Goal: Find specific page/section: Find specific page/section

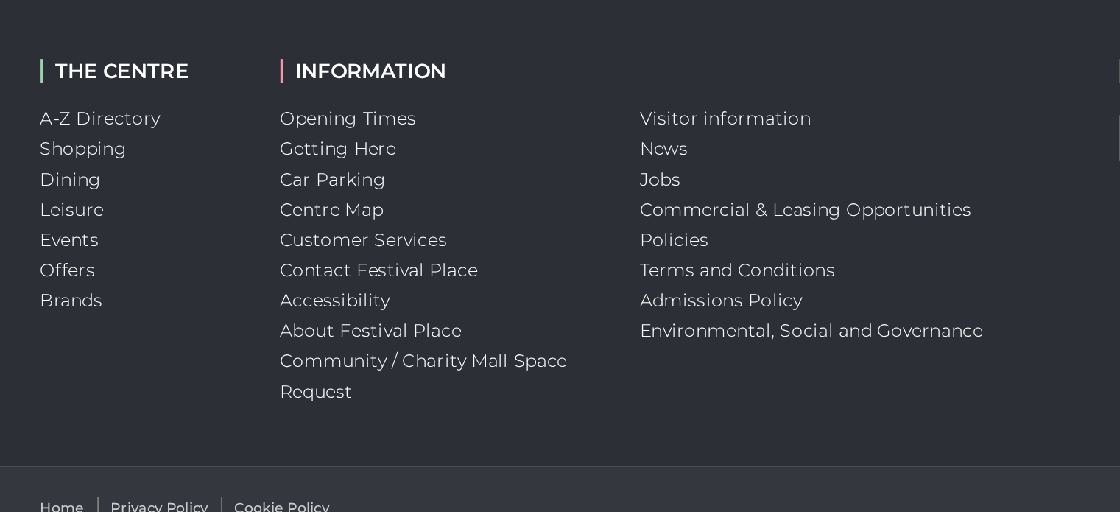
scroll to position [826, 0]
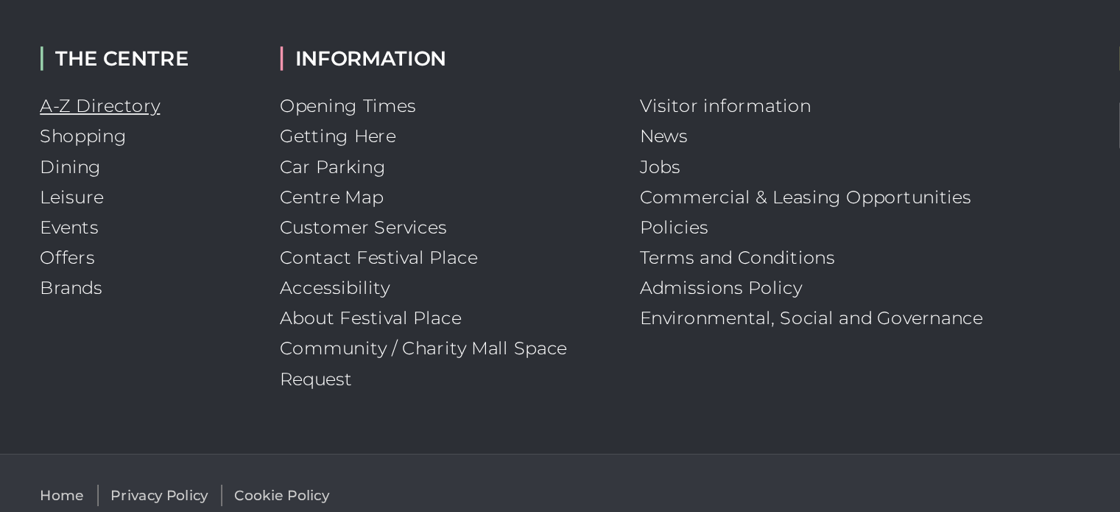
click at [203, 277] on link "A-Z Directory" at bounding box center [187, 274] width 70 height 13
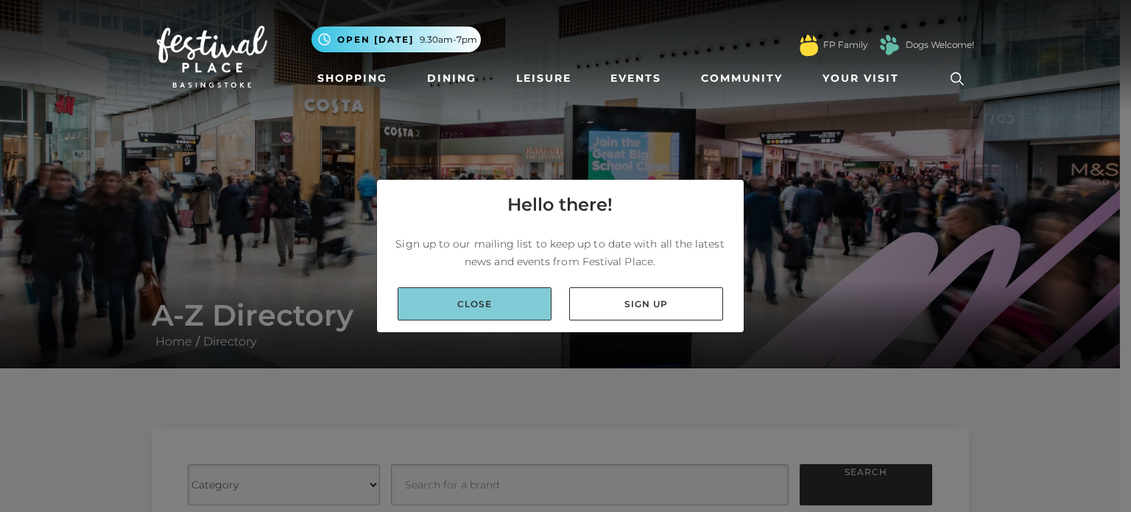
click at [465, 298] on link "Close" at bounding box center [475, 303] width 154 height 33
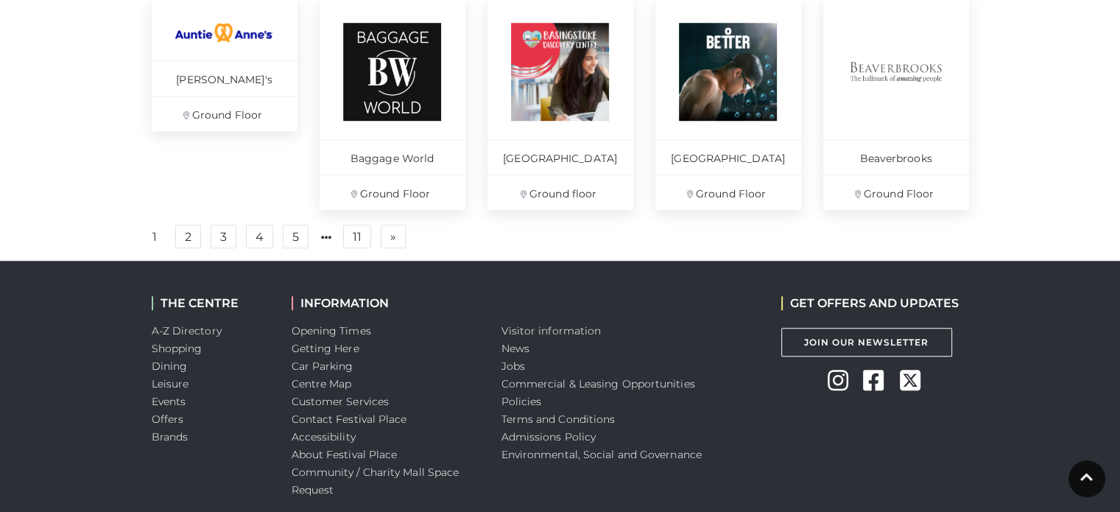
scroll to position [1143, 0]
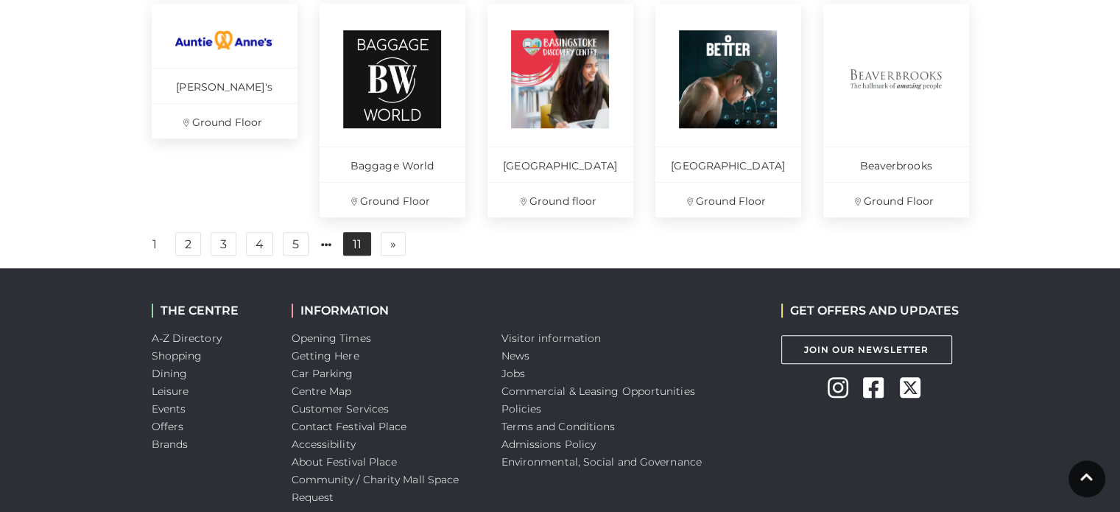
click at [356, 253] on link "11" at bounding box center [357, 244] width 28 height 24
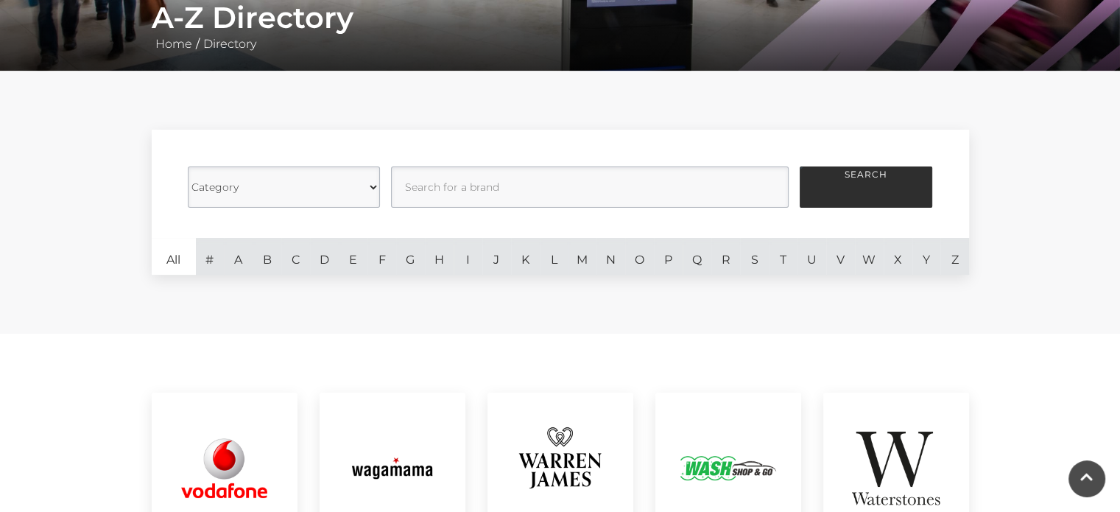
scroll to position [303, 0]
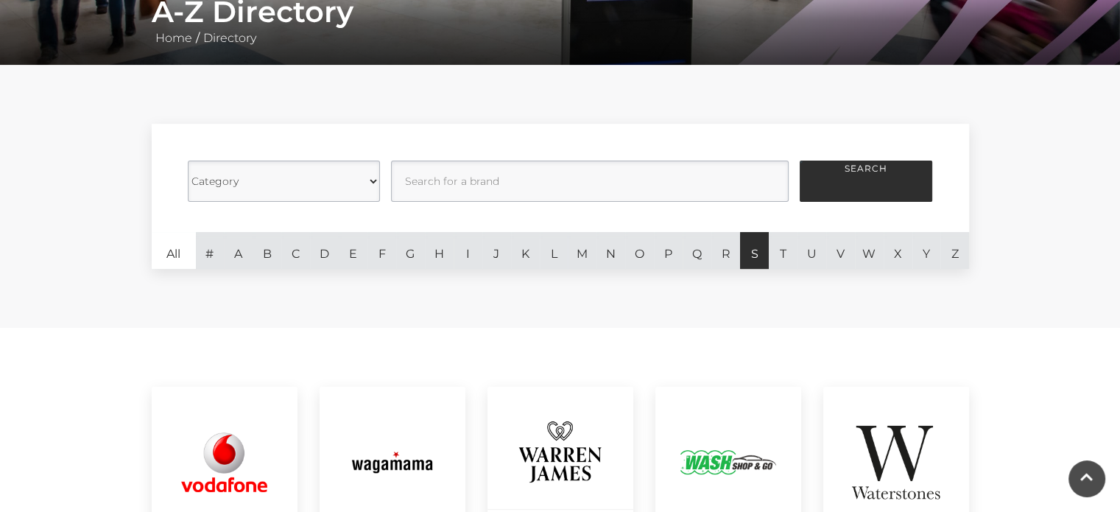
click at [745, 252] on link "S" at bounding box center [754, 250] width 29 height 37
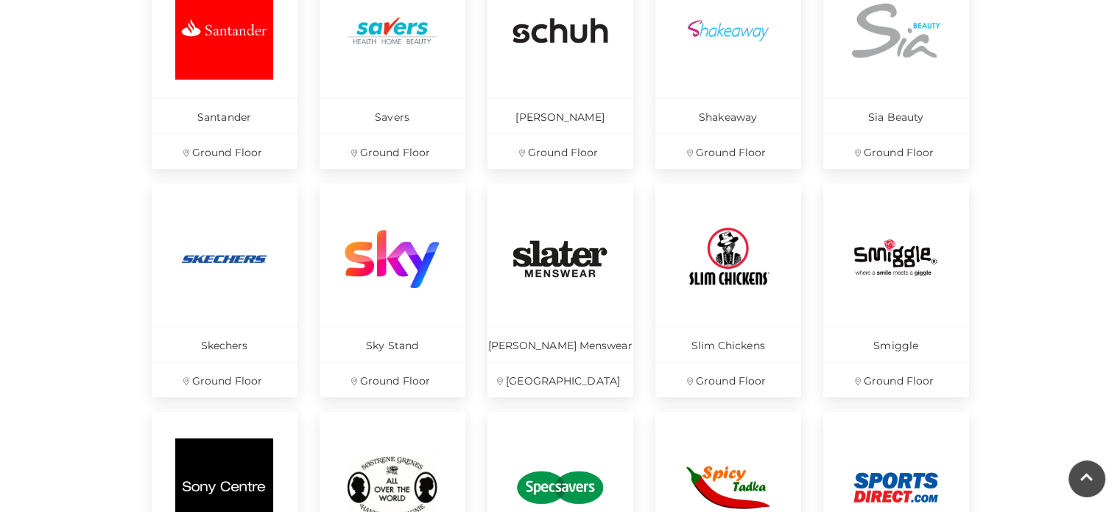
scroll to position [737, 0]
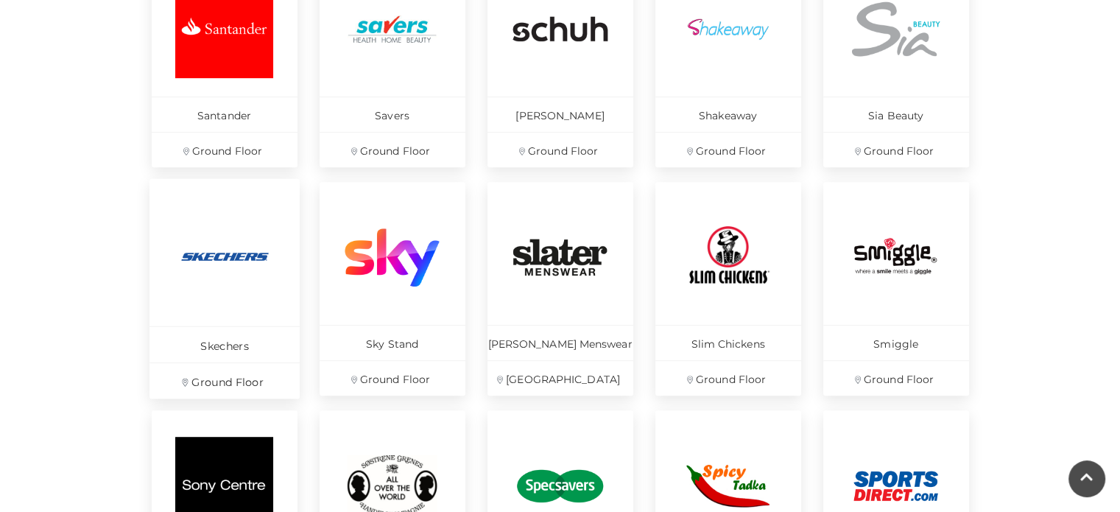
click at [229, 350] on p "Skechers" at bounding box center [225, 344] width 150 height 36
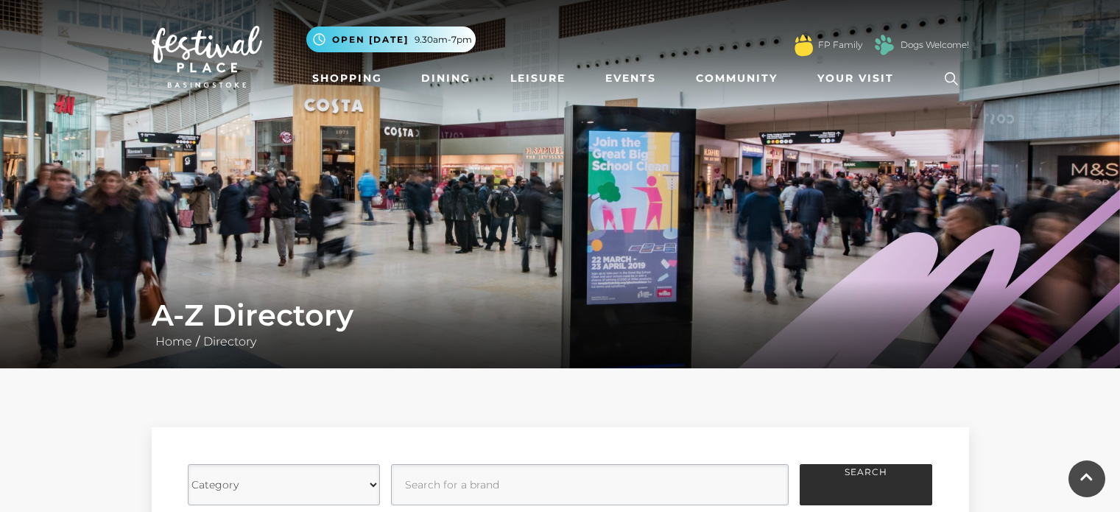
scroll to position [834, 0]
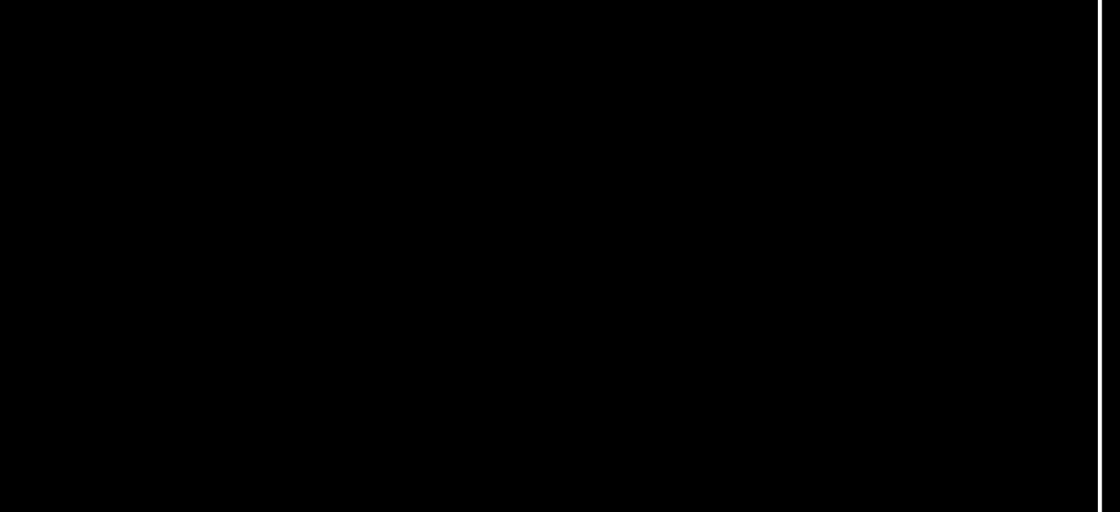
scroll to position [521, 0]
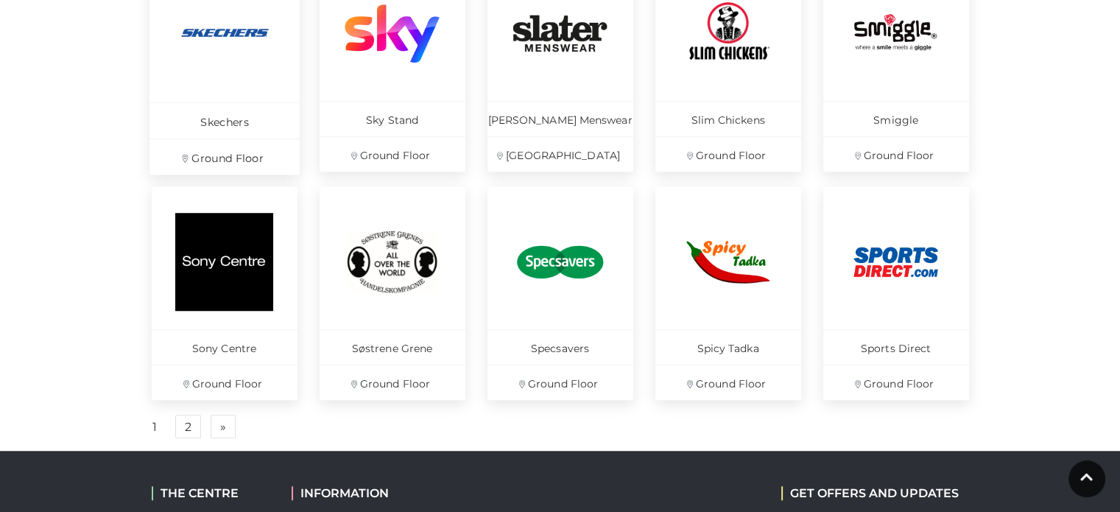
scroll to position [966, 0]
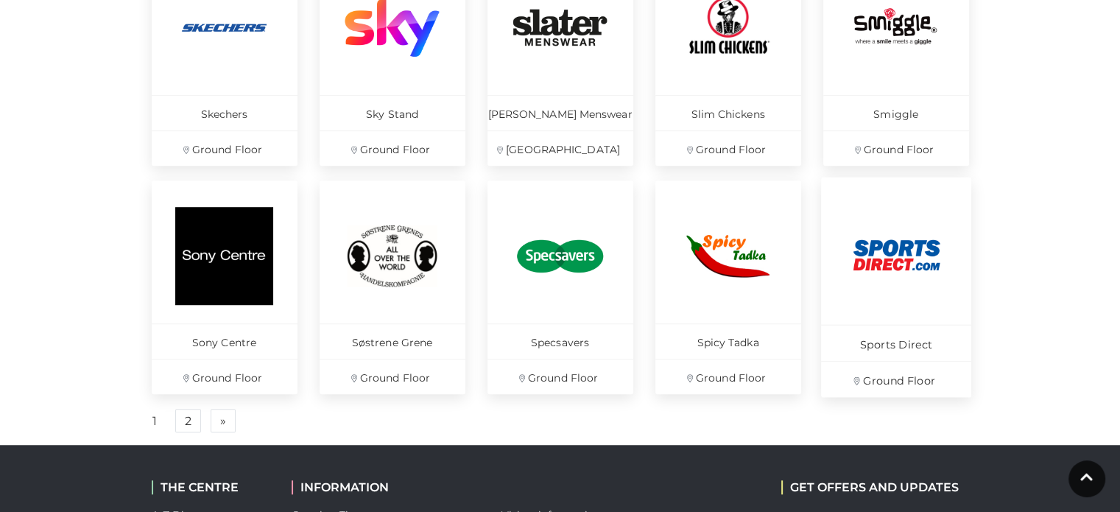
click at [857, 328] on p "Sports Direct" at bounding box center [896, 342] width 150 height 36
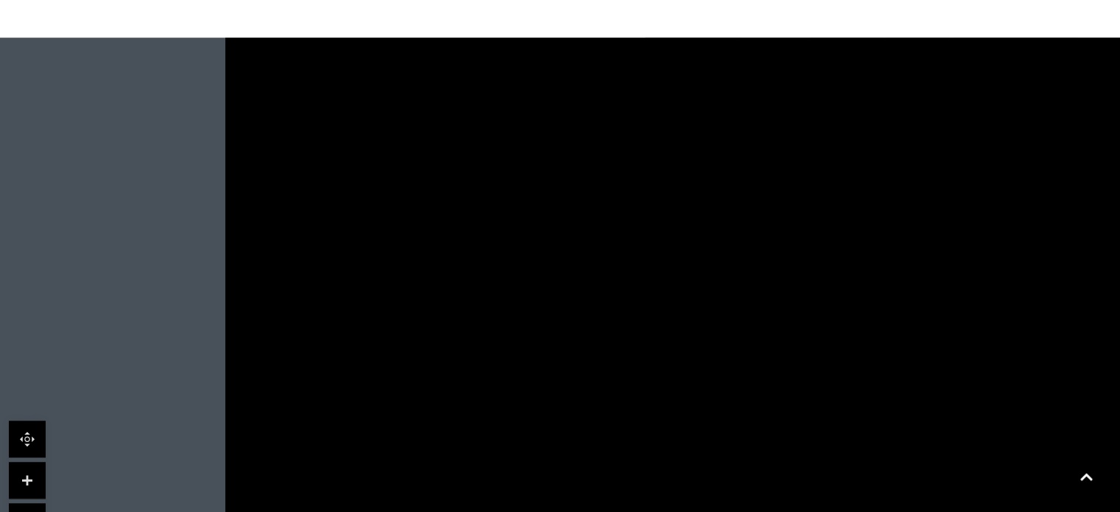
scroll to position [960, 0]
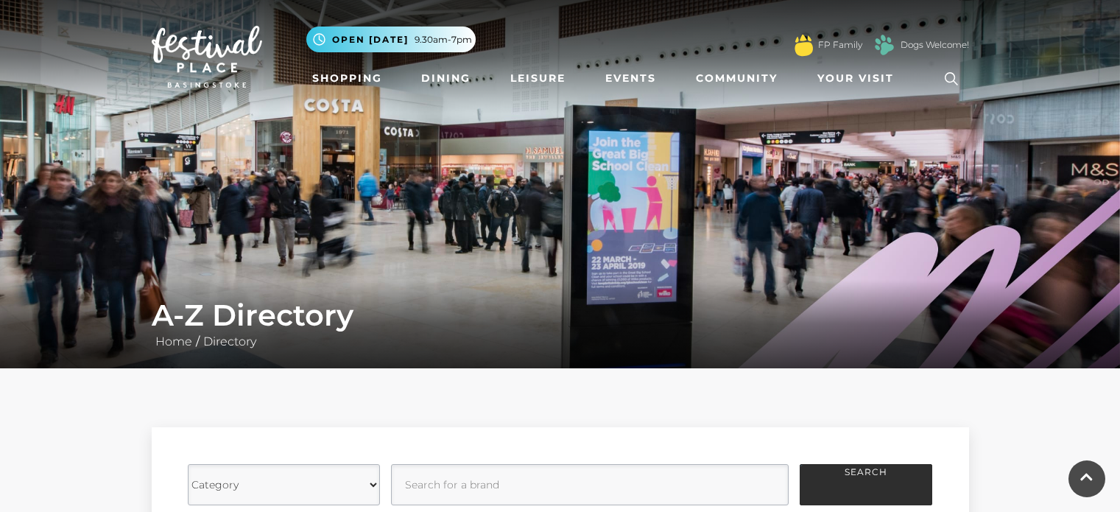
scroll to position [966, 0]
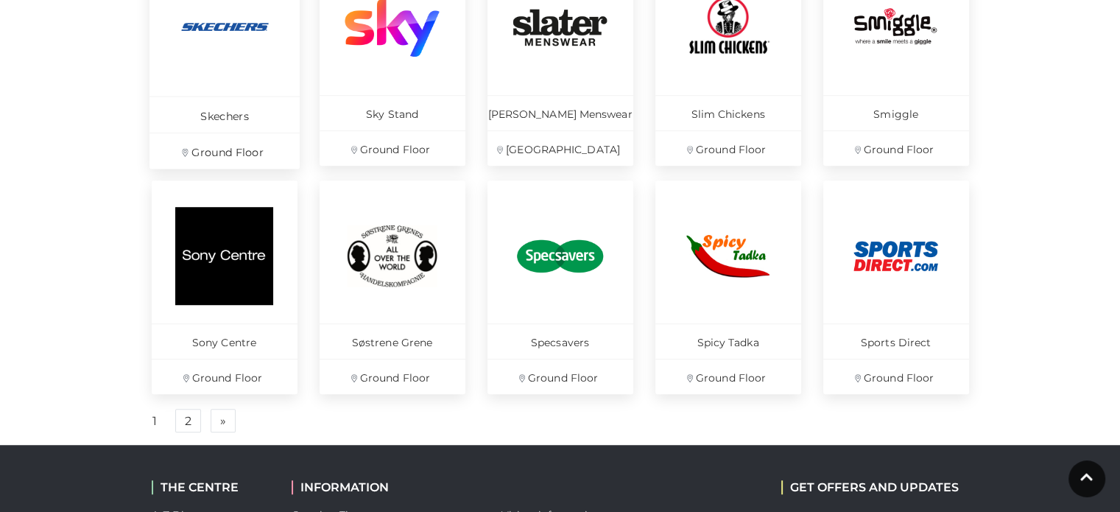
click at [249, 57] on img at bounding box center [224, 26] width 101 height 101
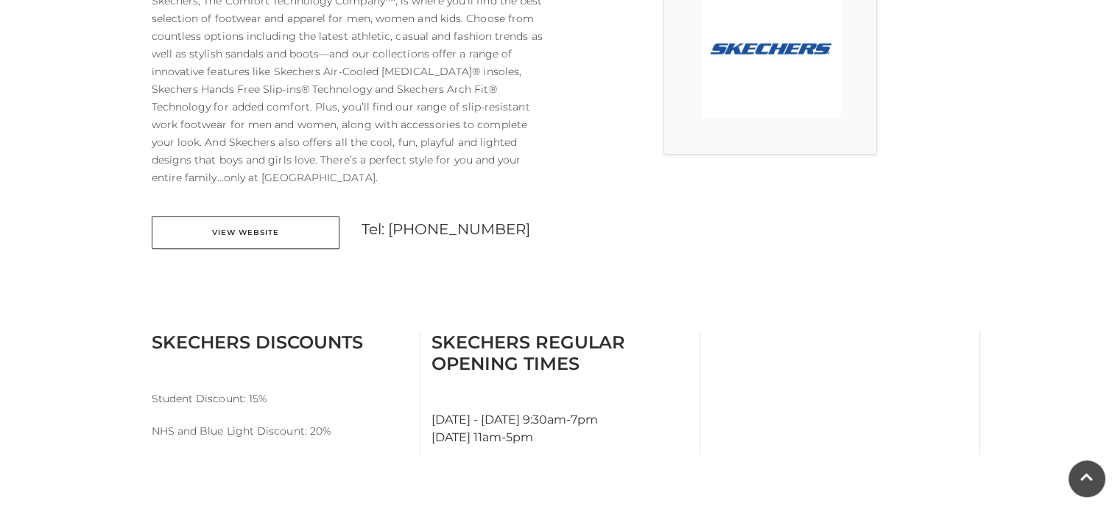
scroll to position [284, 0]
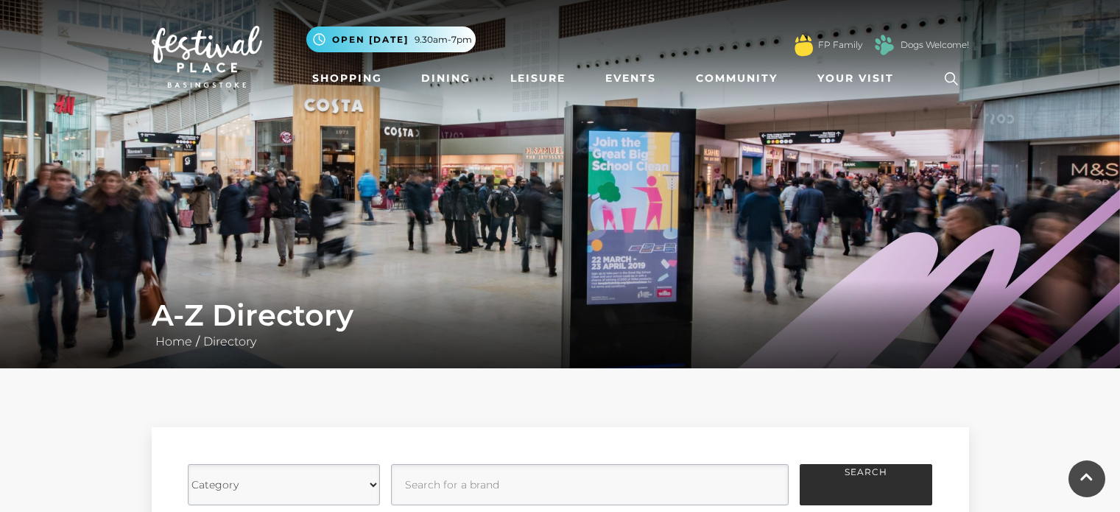
scroll to position [969, 0]
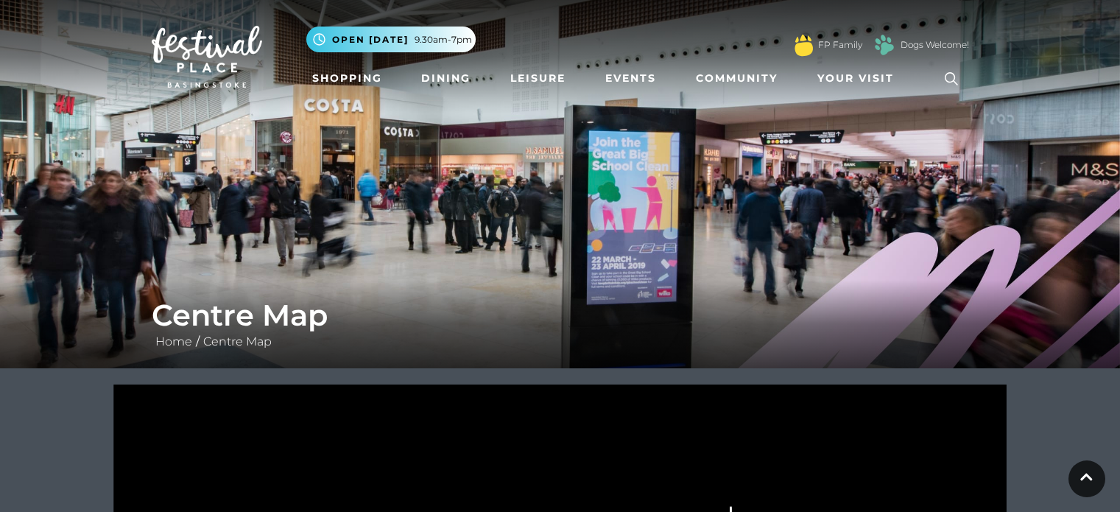
scroll to position [521, 0]
